Goal: Task Accomplishment & Management: Manage account settings

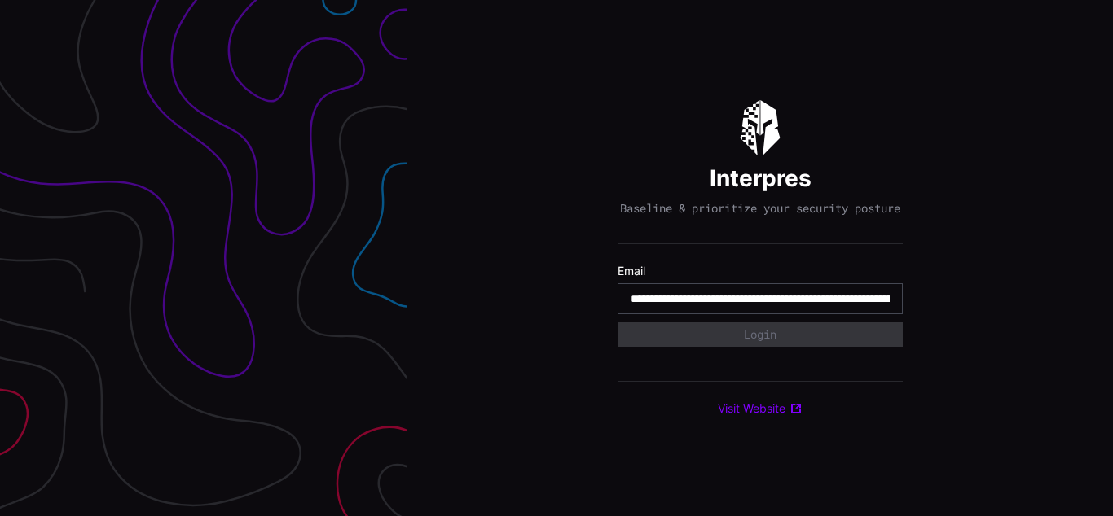
click at [760, 306] on input "**********" at bounding box center [759, 299] width 259 height 15
click at [556, 258] on div "Interpres Baseline & prioritize your security posture Email Login Visit Website" at bounding box center [759, 258] width 705 height 516
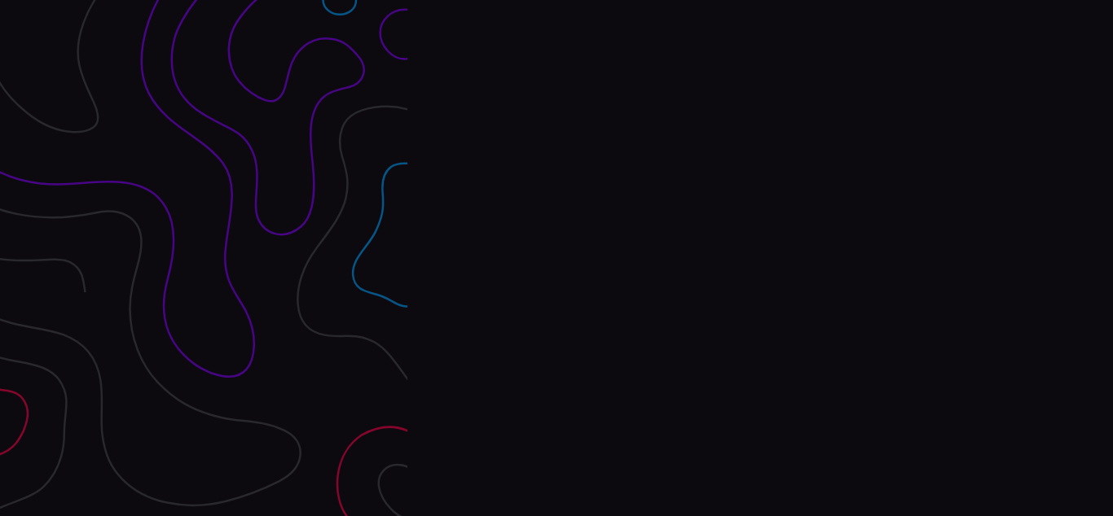
click at [556, 258] on div "Interpres Baseline & prioritize your security posture Email Login Visit Website" at bounding box center [759, 258] width 705 height 516
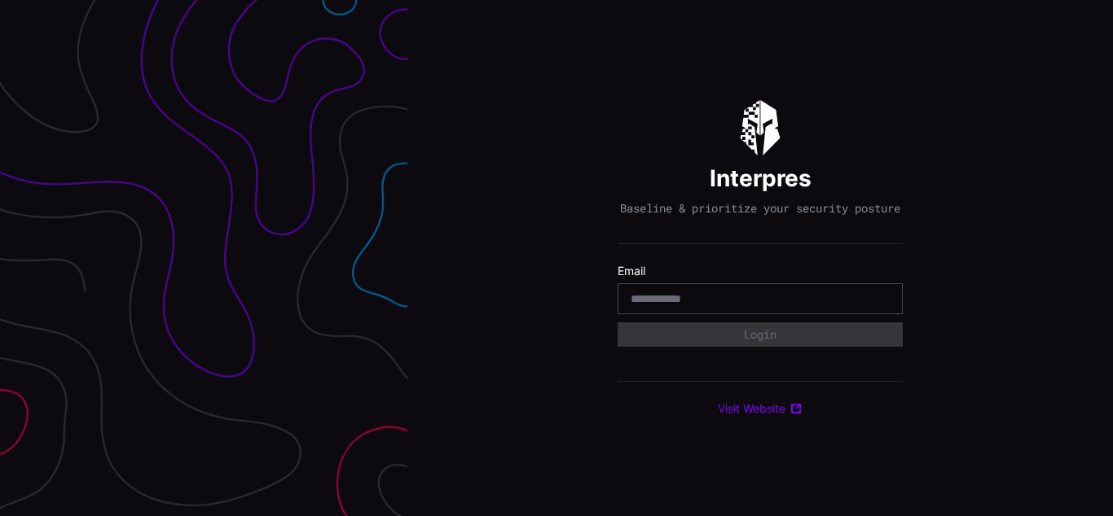
click at [556, 258] on div "Interpres Baseline & prioritize your security posture Email Login Visit Website" at bounding box center [759, 258] width 705 height 516
